Goal: Find specific page/section: Find specific page/section

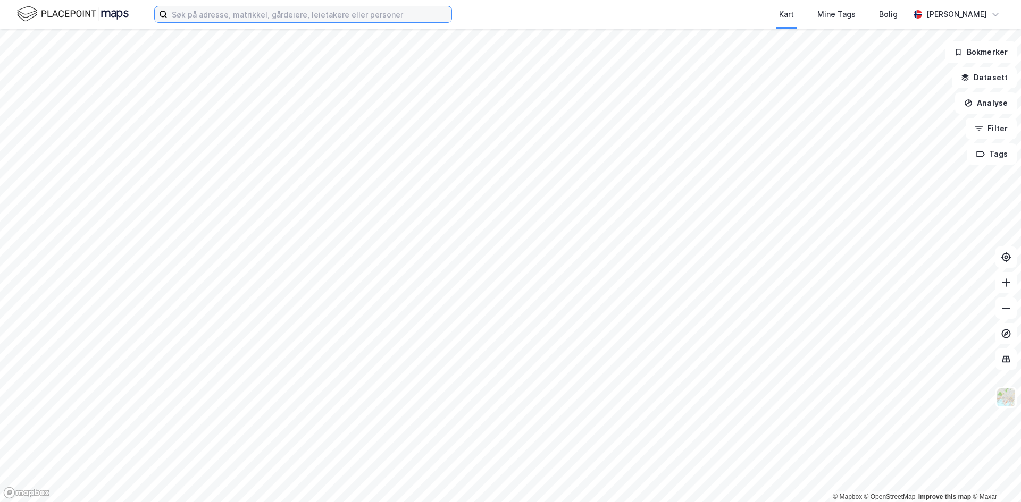
click at [199, 15] on input at bounding box center [309, 14] width 284 height 16
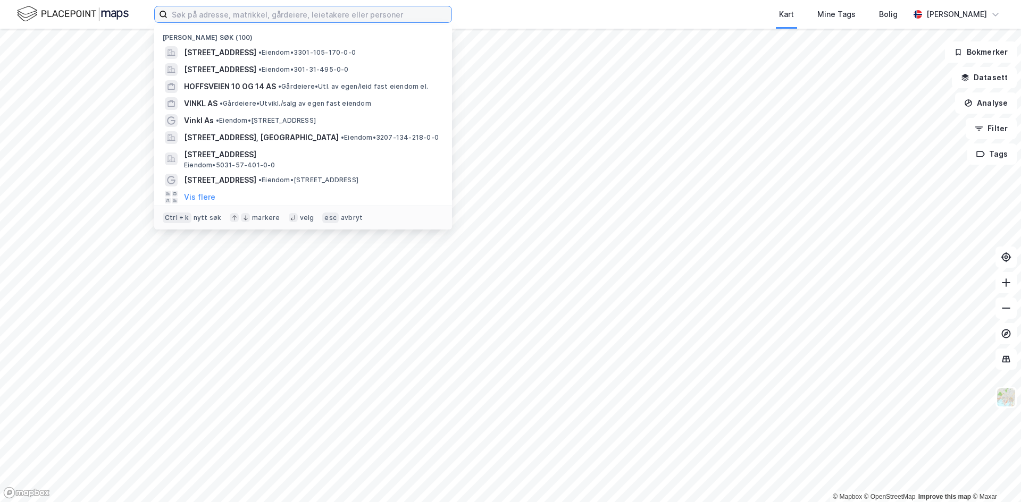
paste input "Kleivbakken 9"
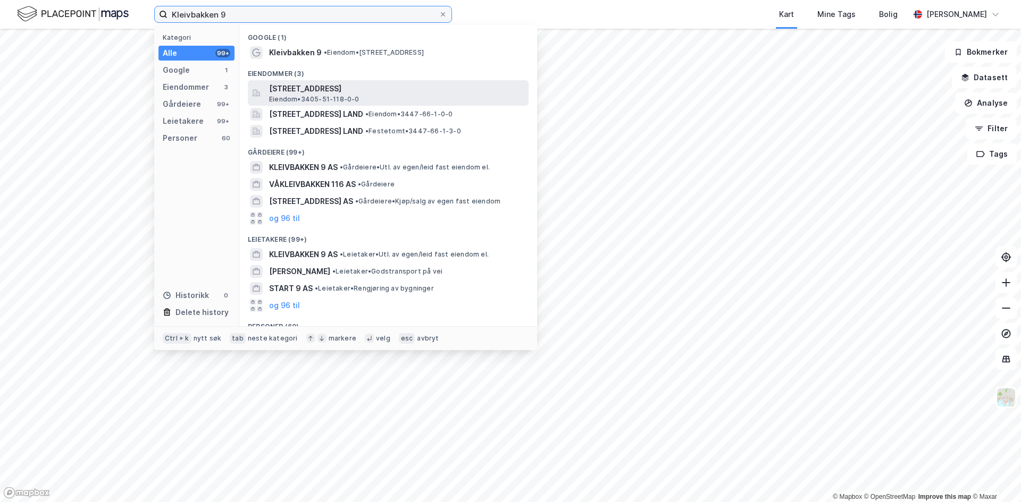
type input "Kleivbakken 9"
click at [316, 86] on span "[STREET_ADDRESS]" at bounding box center [396, 88] width 255 height 13
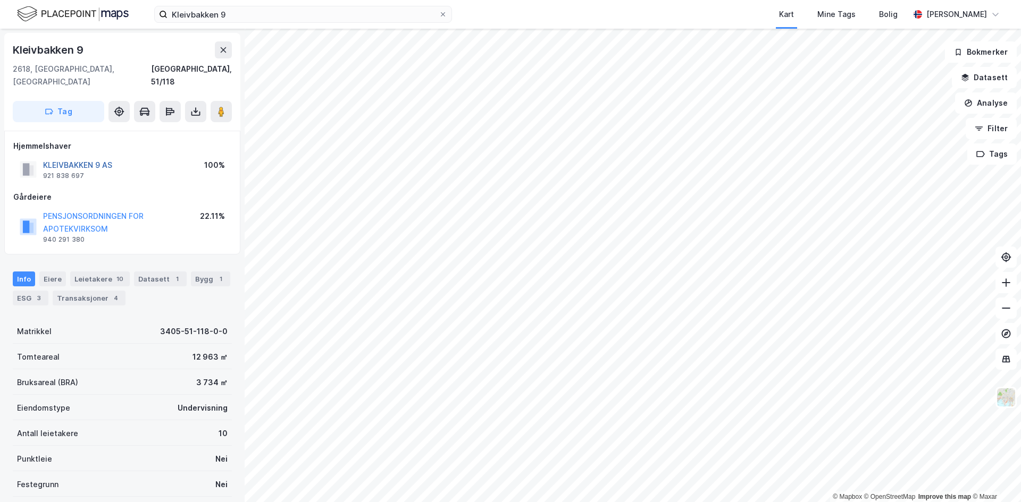
click at [0, 0] on button "KLEIVBAKKEN 9 AS" at bounding box center [0, 0] width 0 height 0
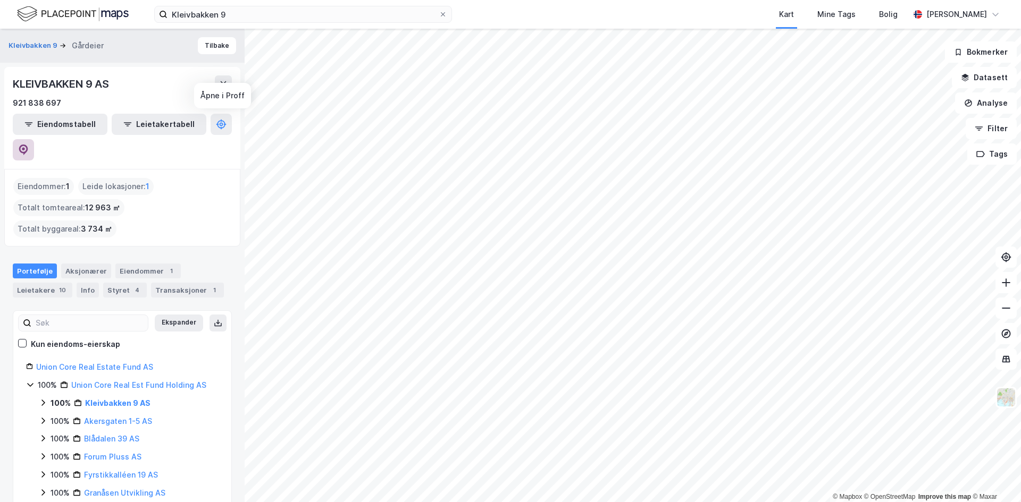
click at [29, 145] on icon at bounding box center [23, 150] width 11 height 11
